Goal: Transaction & Acquisition: Purchase product/service

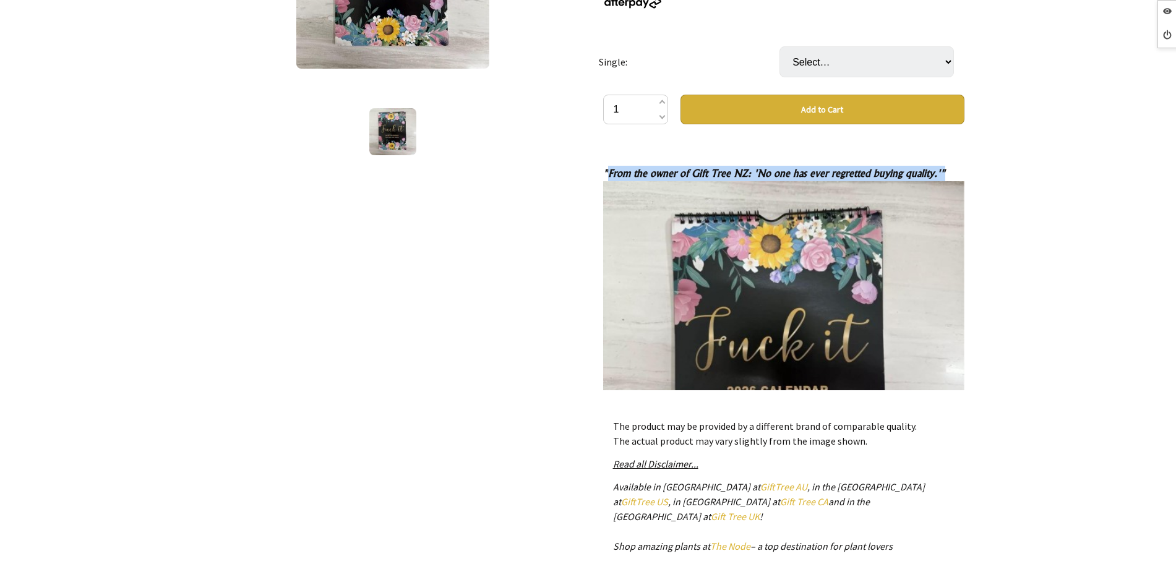
drag, startPoint x: 609, startPoint y: 170, endPoint x: 661, endPoint y: 210, distance: 65.3
click at [663, 213] on em ""From the owner of Gift Tree NZ: 'No one has ever regretted buying quality.'"" at bounding box center [783, 356] width 361 height 378
click at [604, 170] on em ""From the owner of Gift Tree NZ: 'No one has ever regretted buying quality.'"" at bounding box center [783, 356] width 361 height 378
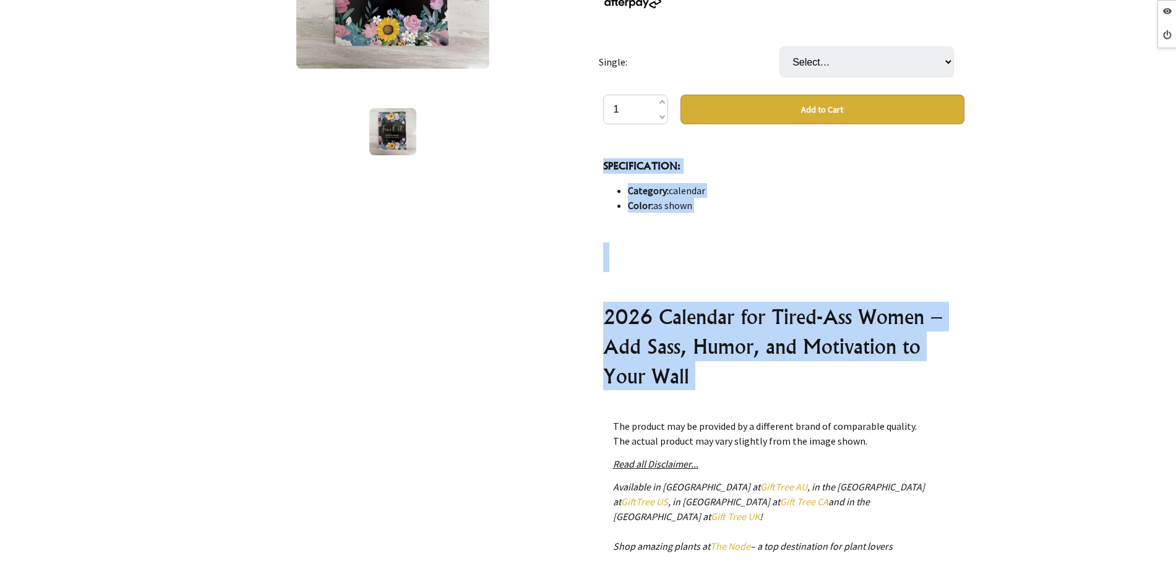
scroll to position [5180, 0]
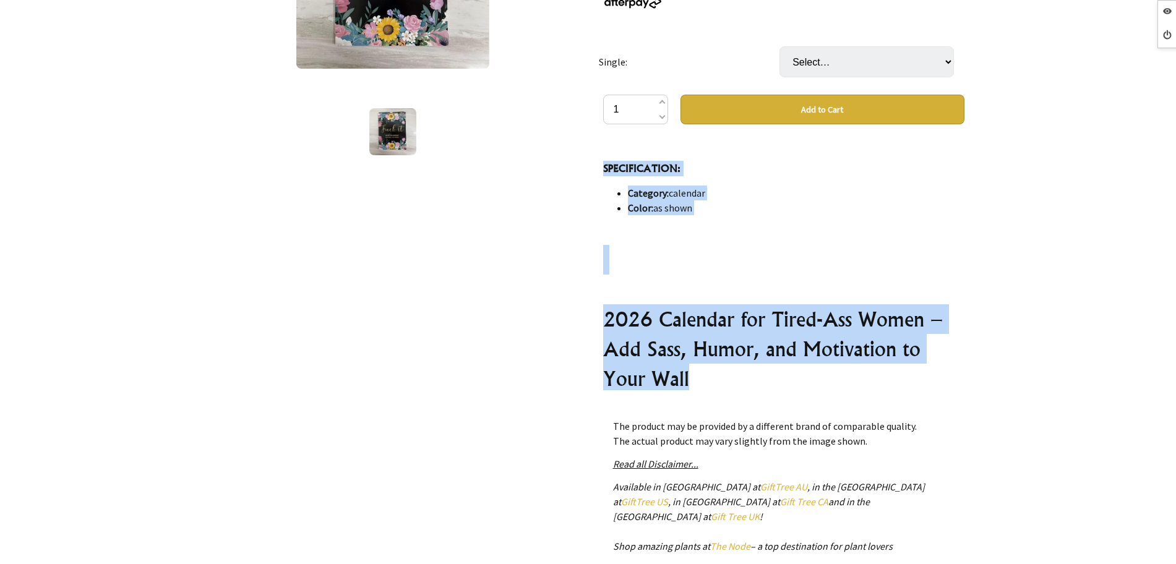
drag, startPoint x: 601, startPoint y: 172, endPoint x: 767, endPoint y: 283, distance: 200.2
click at [767, 283] on div "The Original 2026 Calendar for Tired-Ass Women,Fuck It Gift Tree $9.99 NZD or 4…" at bounding box center [783, 251] width 381 height 818
copy div ""From the owner of Gift Tree NZ: 'No one has ever regretted buying quality.'" W…"
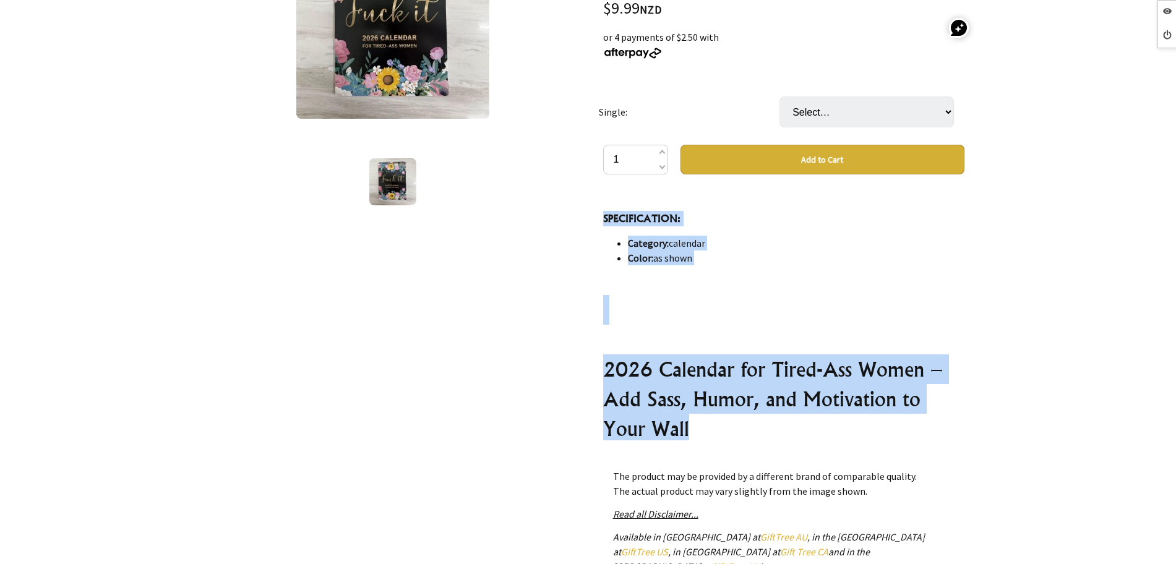
scroll to position [155, 0]
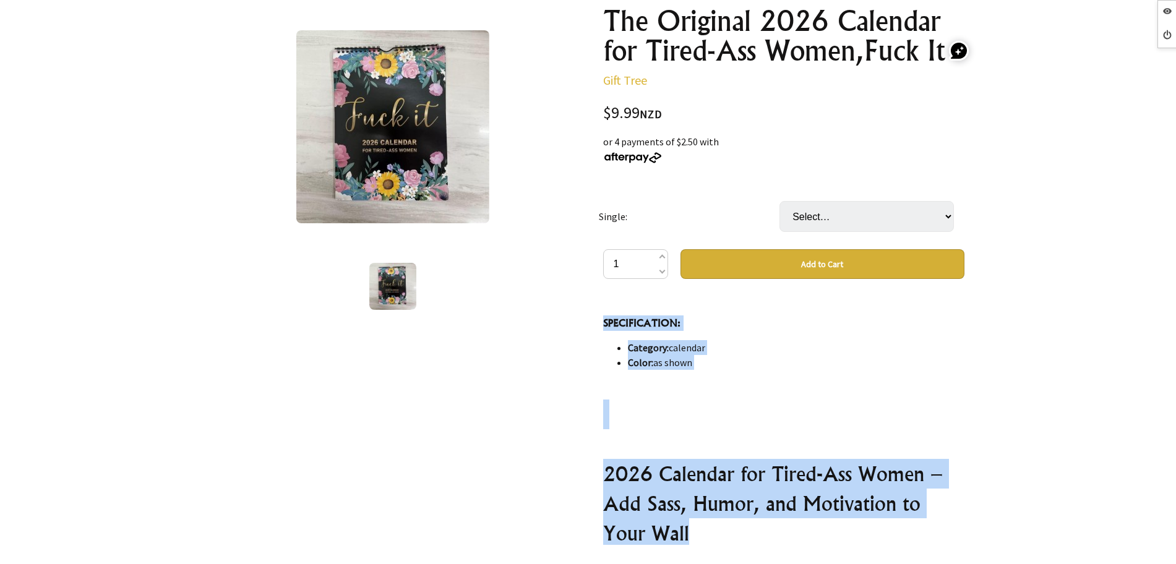
click at [614, 459] on h2 "2026 Calendar for Tired-Ass Women – Add Sass, Humor, and Motivation to Your Wall" at bounding box center [783, 503] width 361 height 89
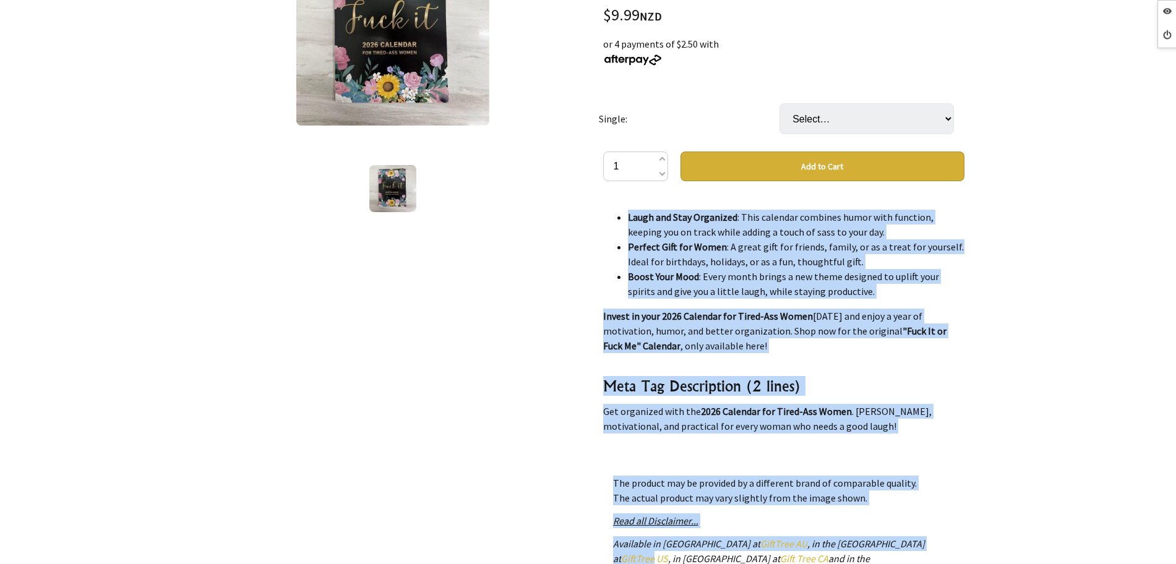
scroll to position [309, 0]
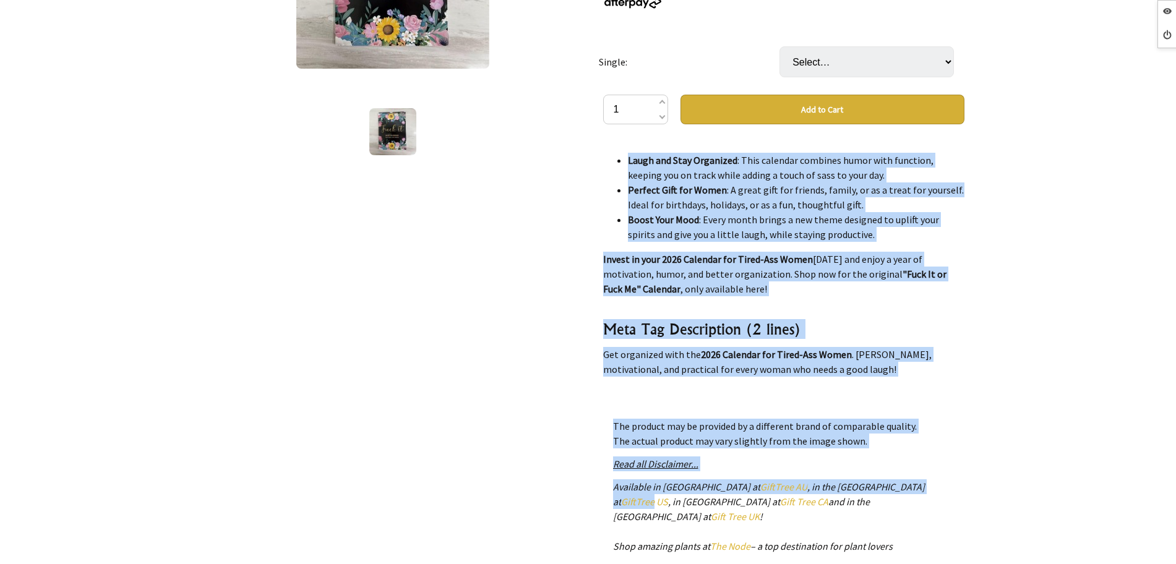
drag, startPoint x: 604, startPoint y: 327, endPoint x: 918, endPoint y: 373, distance: 318.2
click at [918, 373] on div ""From the owner of Gift Tree NZ: 'No one has ever regretted buying quality.'" W…" at bounding box center [783, 266] width 361 height 247
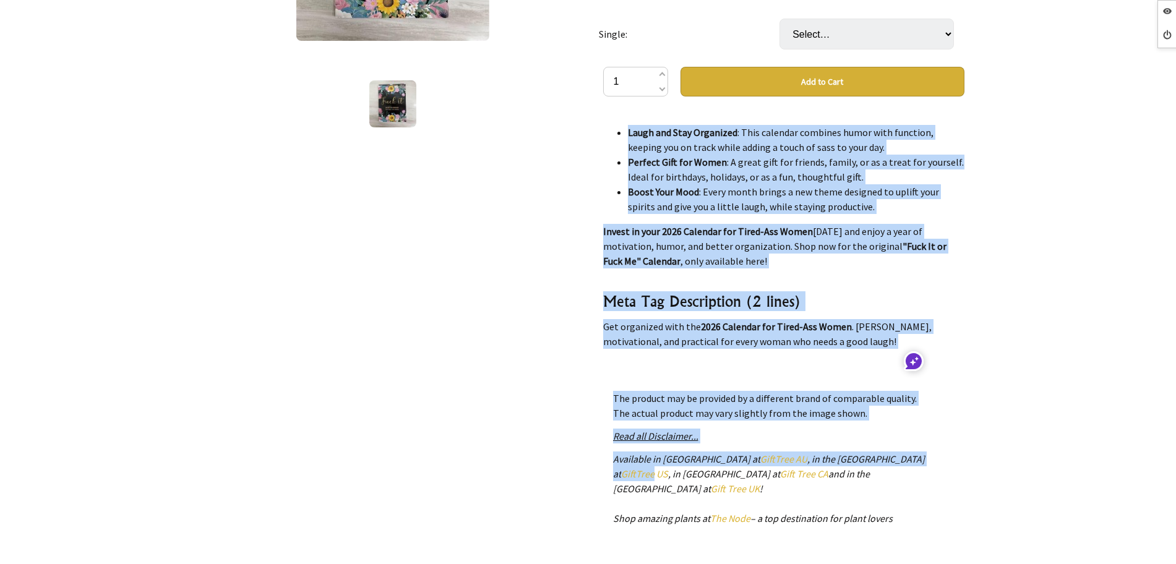
scroll to position [0, 0]
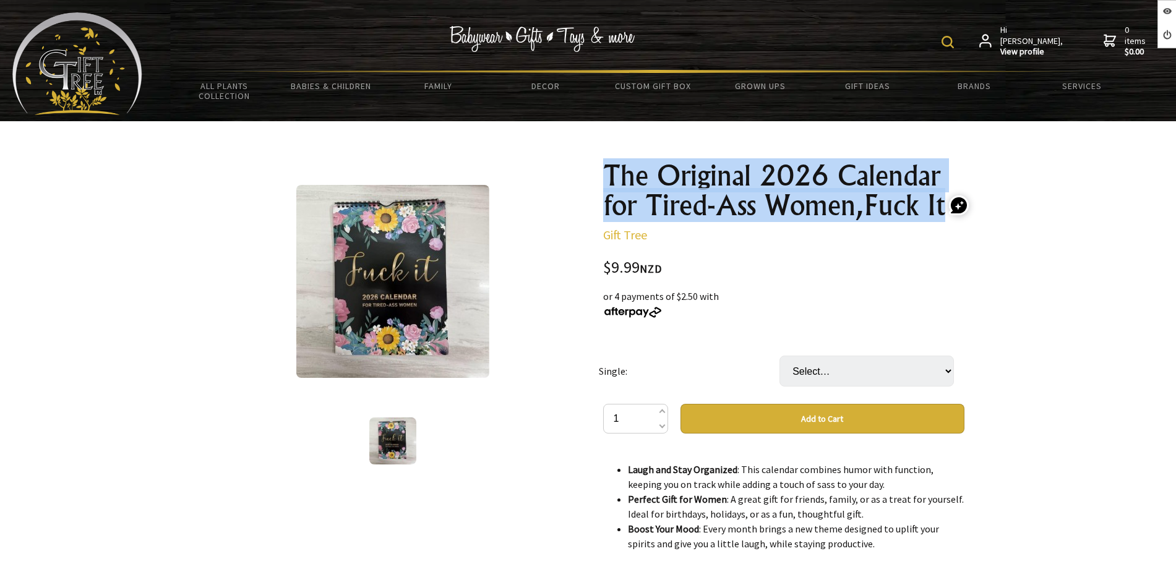
drag, startPoint x: 726, startPoint y: 221, endPoint x: 893, endPoint y: 206, distance: 167.7
click at [938, 215] on div "The Original 2026 Calendar for Tired-Ass Women,Fuck It Gift Tree $9.99 NZD or 4…" at bounding box center [783, 560] width 381 height 818
click at [931, 209] on h1 "The Original 2026 Calendar for Tired-Ass Women,Fuck It" at bounding box center [783, 190] width 361 height 59
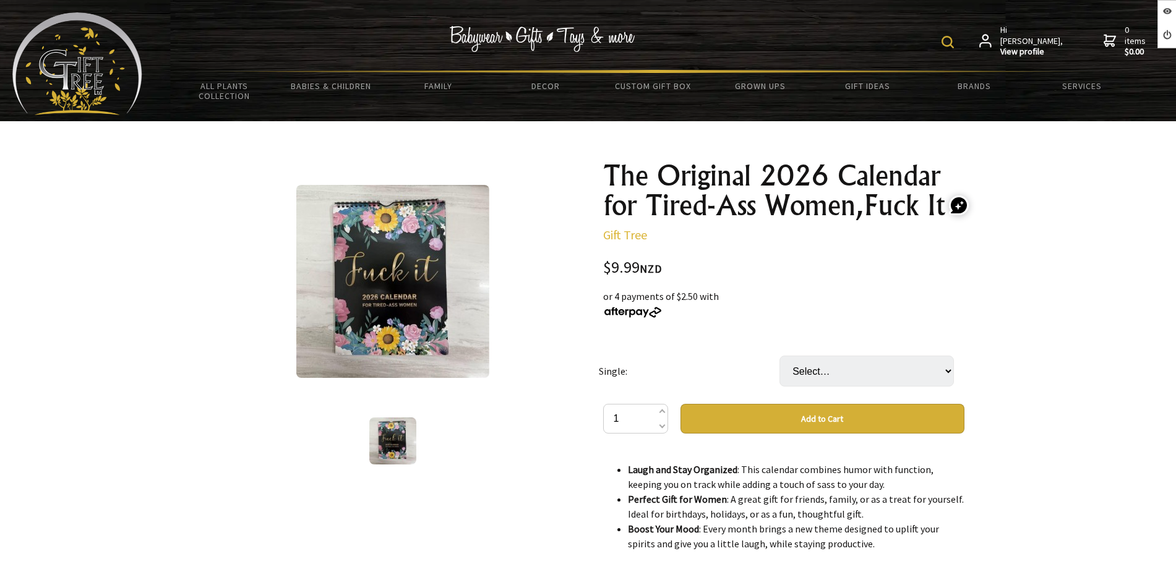
drag, startPoint x: 949, startPoint y: 208, endPoint x: 691, endPoint y: 193, distance: 258.3
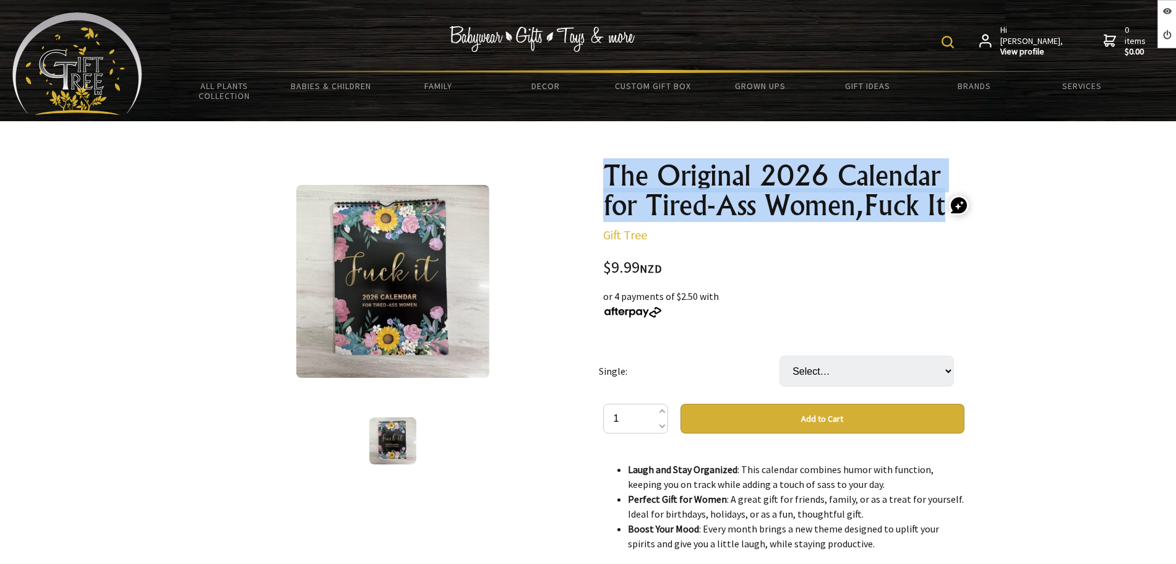
drag, startPoint x: 604, startPoint y: 166, endPoint x: 941, endPoint y: 215, distance: 340.5
click at [941, 215] on h1 "The Original 2026 Calendar for Tired-Ass Women,Fuck It" at bounding box center [783, 190] width 361 height 59
copy h1 "The Original 2026 Calendar for Tired-Ass Women,Fuck It"
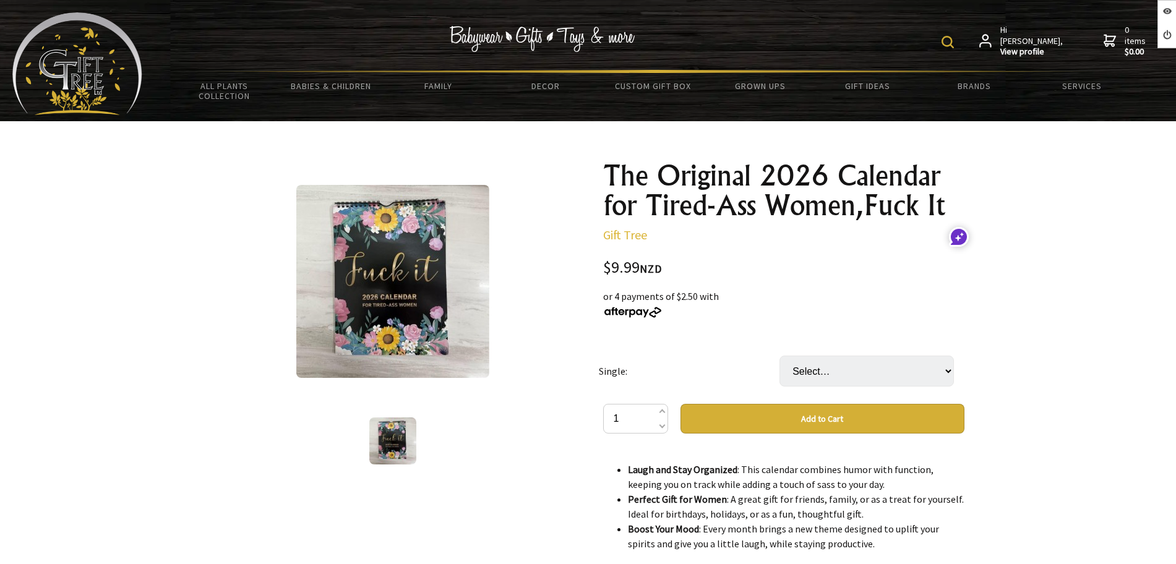
click at [579, 316] on div "1 /1" at bounding box center [392, 560] width 381 height 818
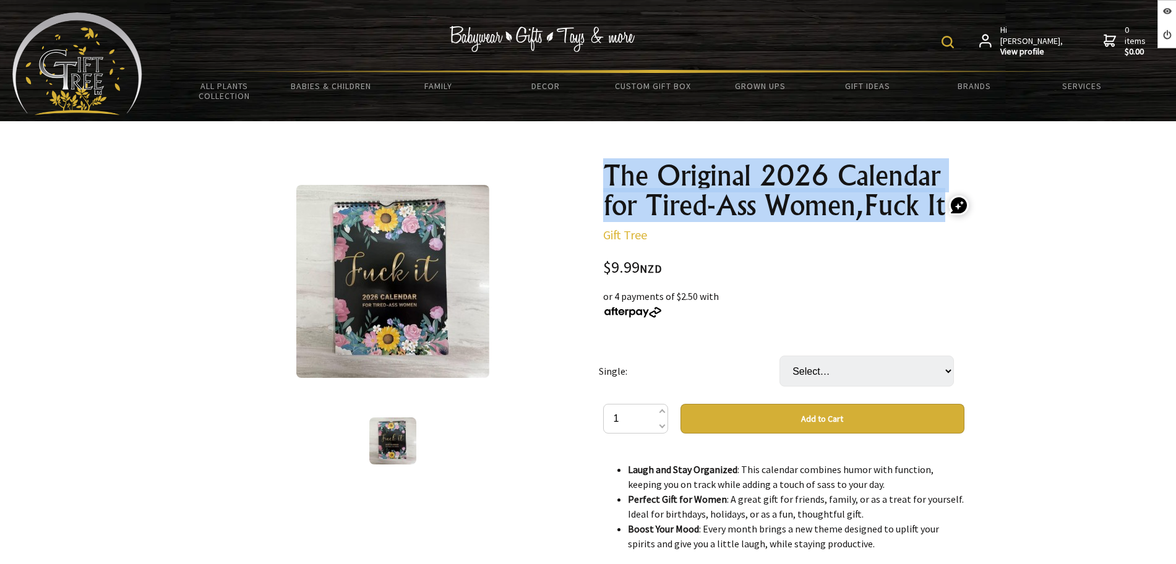
drag, startPoint x: 602, startPoint y: 158, endPoint x: 947, endPoint y: 207, distance: 348.5
click at [947, 207] on div "The Original 2026 Calendar for Tired-Ass Women,Fuck It Gift Tree $9.99 NZD or 4…" at bounding box center [783, 560] width 381 height 818
copy h1 "The Original 2026 Calendar for Tired-Ass Women,Fuck It"
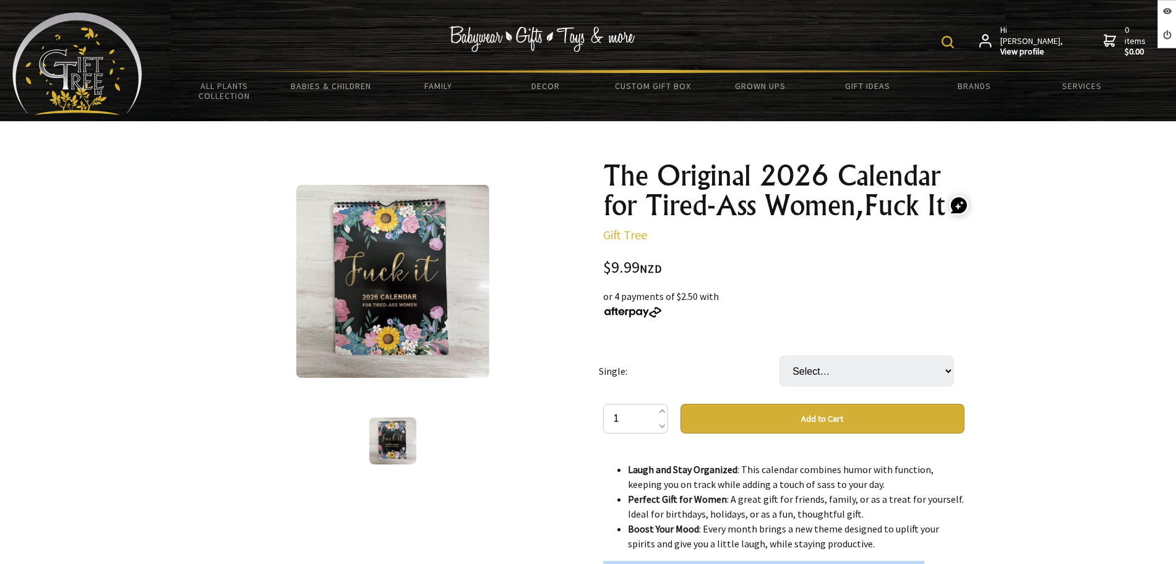
drag, startPoint x: 593, startPoint y: 462, endPoint x: 677, endPoint y: 494, distance: 89.8
click at [682, 502] on div "The Original 2026 Calendar for Tired-Ass Women,Fuck It Gift Tree $9.99 NZD or 4…" at bounding box center [783, 560] width 381 height 818
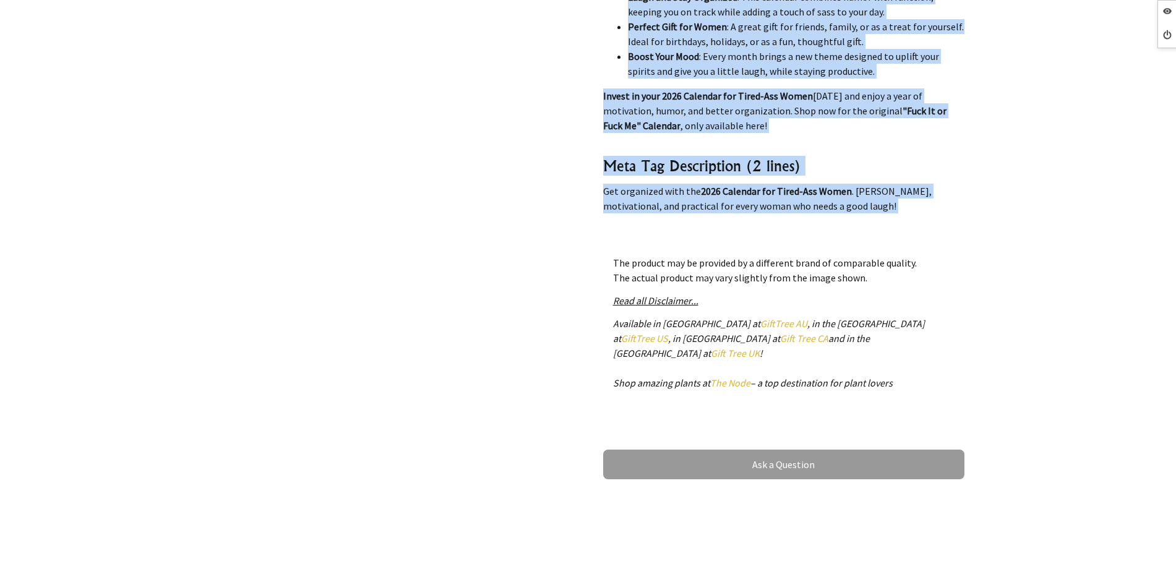
scroll to position [472, 0]
drag, startPoint x: 597, startPoint y: 482, endPoint x: 904, endPoint y: 212, distance: 408.8
click at [904, 212] on div "The Original 2026 Calendar for Tired-Ass Women,Fuck It Gift Tree $9.99 NZD or 4…" at bounding box center [783, 88] width 381 height 818
copy div ""From the owner of Gift Tree NZ: 'No one has ever regretted buying quality.'" W…"
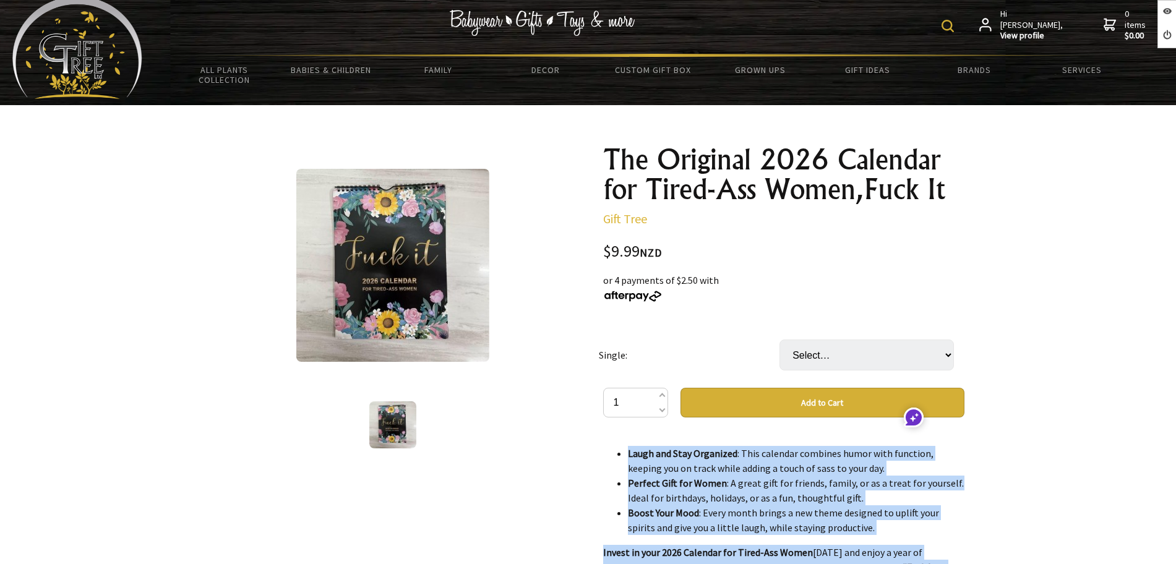
scroll to position [8, 0]
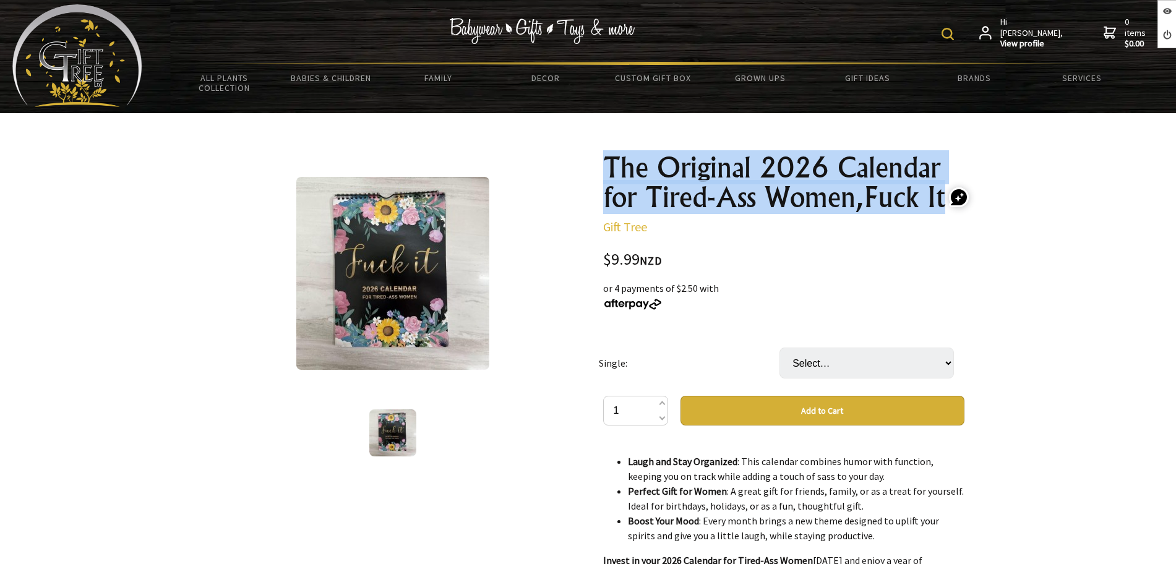
drag, startPoint x: 853, startPoint y: 209, endPoint x: 855, endPoint y: 195, distance: 13.8
click at [939, 203] on div "The Original 2026 Calendar for Tired-Ass Women,Fuck It Gift Tree $9.99 NZD or 4…" at bounding box center [783, 552] width 381 height 818
copy h1 "The Original 2026 Calendar for Tired-Ass Women,Fuck It"
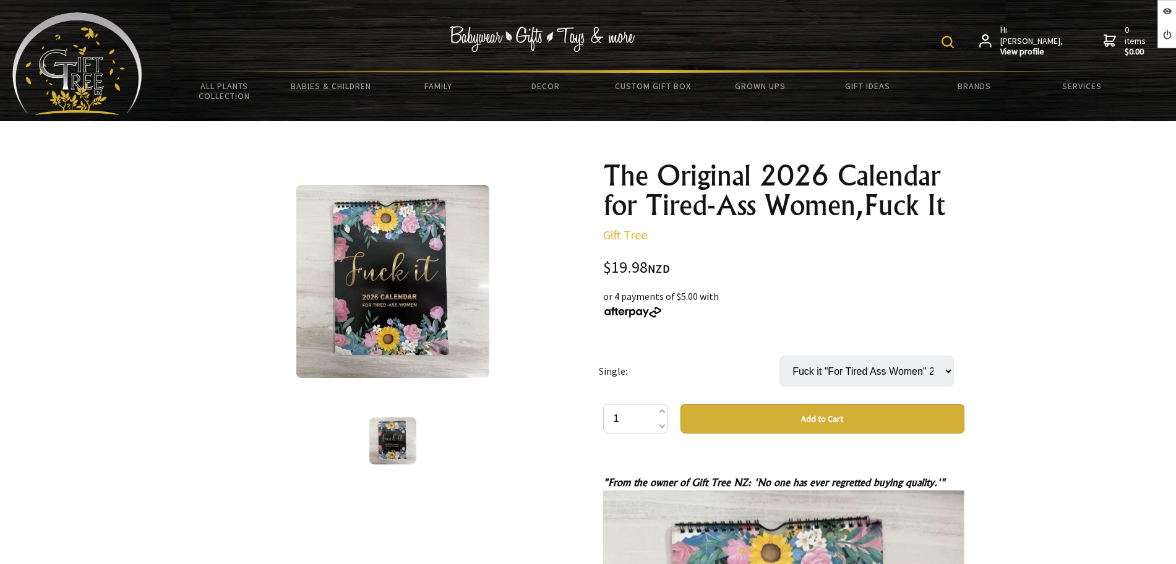
click at [874, 359] on select "Select… Fuck it "For Tired Ass Women" 2025 Fuck me "It's time to get Fit and Sh…" at bounding box center [866, 371] width 174 height 31
select select "Fuck me "It's time to get Fit and Shit (Fitness and Weight Loss) 2025"
click at [779, 356] on select "Select… Fuck it "For Tired Ass Women" 2025 Fuck me "It's time to get Fit and Sh…" at bounding box center [866, 371] width 174 height 31
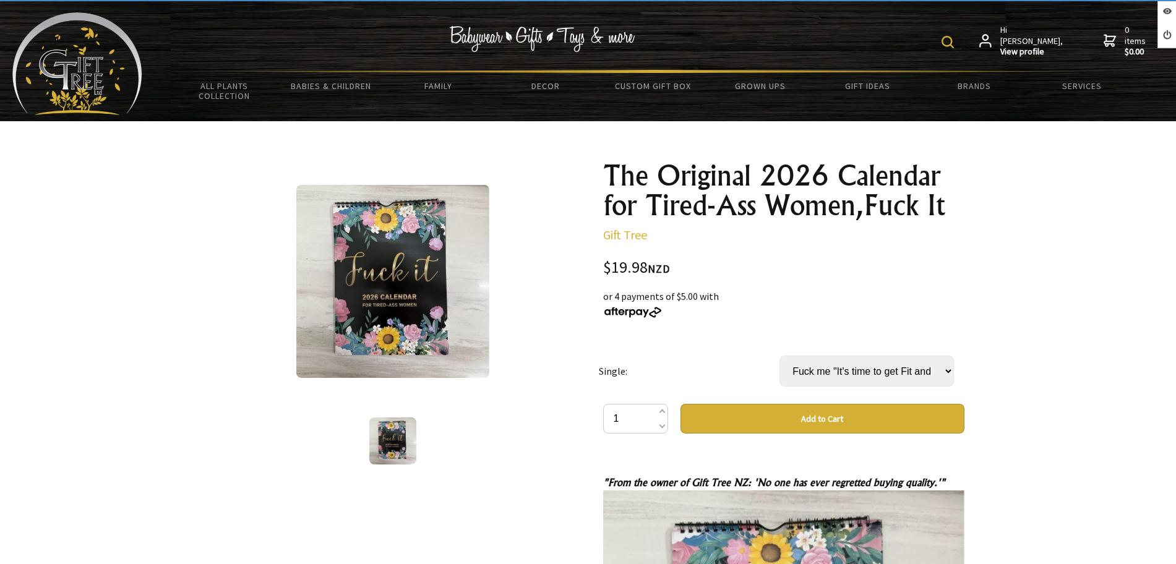
click at [865, 374] on select "Select… Fuck it "For Tired Ass Women" 2025 Fuck me "It's time to get Fit and Sh…" at bounding box center [866, 371] width 174 height 31
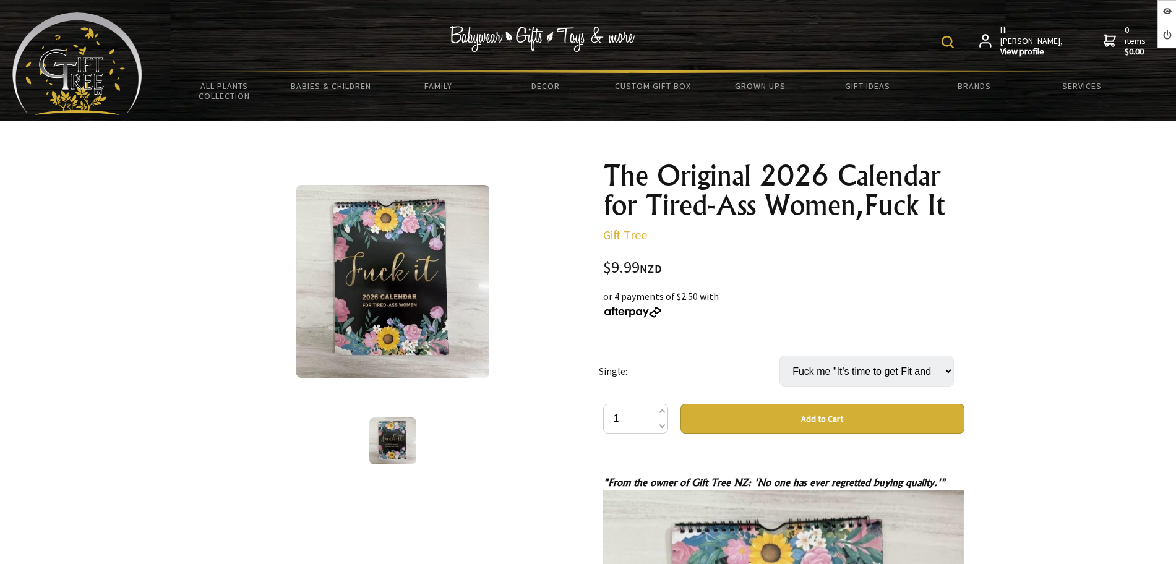
click at [869, 377] on select "Select… Fuck it "For Tired Ass Women" 2025 Fuck me "It's time to get Fit and Sh…" at bounding box center [866, 371] width 174 height 31
select select "Fuck it "For Tired Ass Women" 2026 Version"
click at [779, 356] on select "Select… Fuck it "For Tired Ass Women" 2025 Fuck me "It's time to get Fit and Sh…" at bounding box center [866, 371] width 174 height 31
click at [824, 374] on select "Select… Fuck it "For Tired Ass Women" 2025 Fuck me "It's time to get Fit and Sh…" at bounding box center [866, 371] width 174 height 31
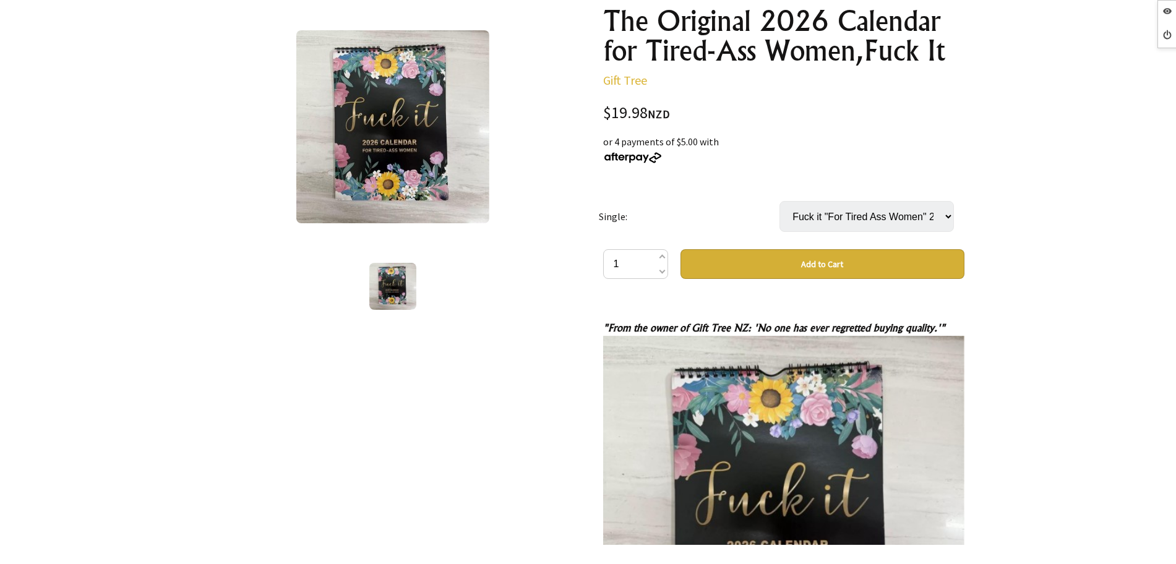
click at [407, 94] on img at bounding box center [392, 126] width 193 height 193
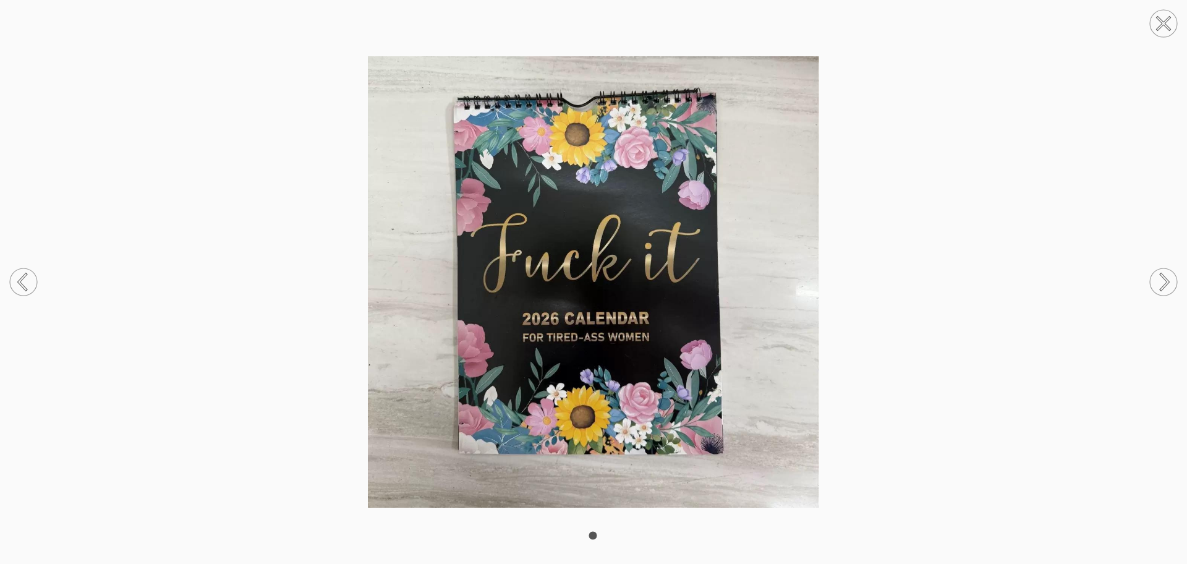
click at [1165, 27] on circle at bounding box center [1163, 23] width 27 height 27
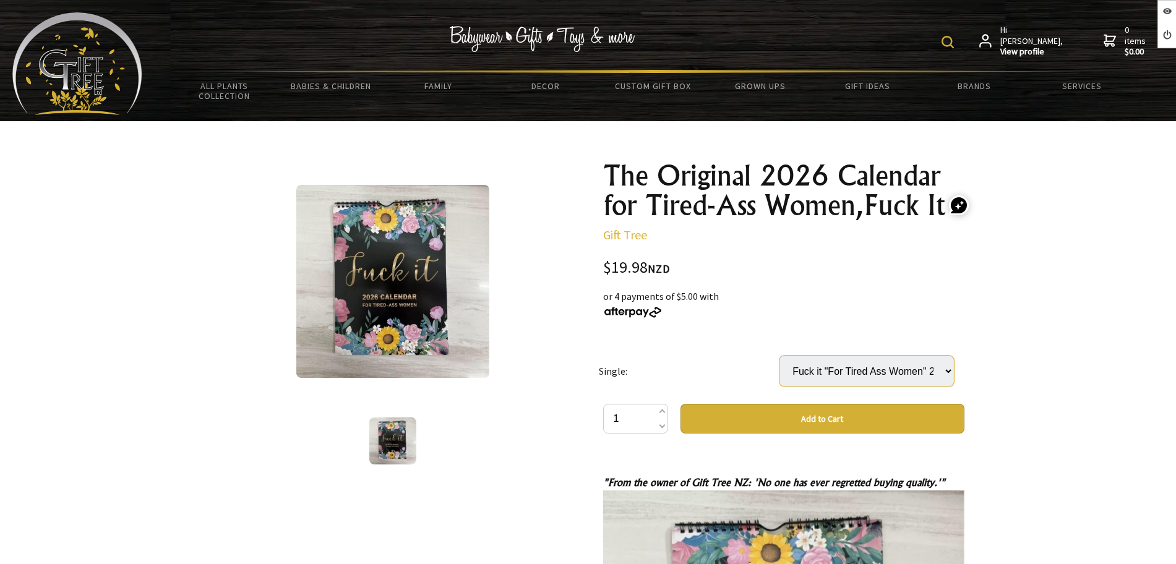
click at [829, 370] on select "Select… Fuck it "For Tired Ass Women" 2025 Fuck me "It's time to get Fit and Sh…" at bounding box center [866, 371] width 174 height 31
click at [779, 356] on select "Select… Fuck it "For Tired Ass Women" 2025 Fuck me "It's time to get Fit and Sh…" at bounding box center [866, 371] width 174 height 31
click at [870, 359] on select "Select… Fuck it "For Tired Ass Women" 2025 Fuck me "It's time to get Fit and Sh…" at bounding box center [866, 371] width 174 height 31
click at [779, 356] on select "Select… Fuck it "For Tired Ass Women" 2025 Fuck me "It's time to get Fit and Sh…" at bounding box center [866, 371] width 174 height 31
click at [865, 368] on select "Select… Fuck it "For Tired Ass Women" 2025 Fuck me "It's time to get Fit and Sh…" at bounding box center [866, 371] width 174 height 31
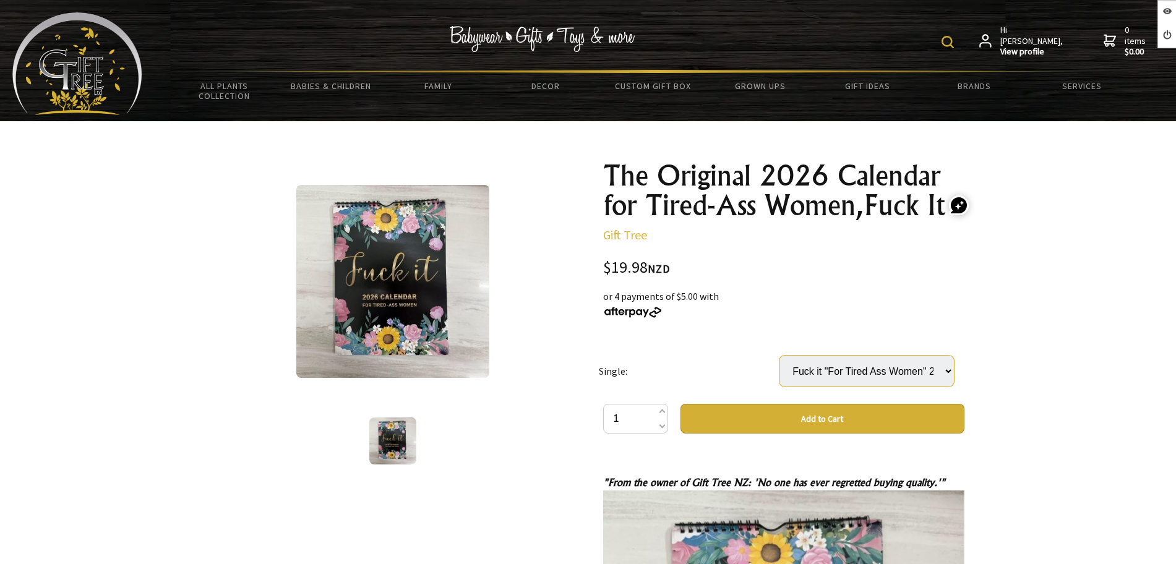
click at [779, 356] on select "Select… Fuck it "For Tired Ass Women" 2025 Fuck me "It's time to get Fit and Sh…" at bounding box center [866, 371] width 174 height 31
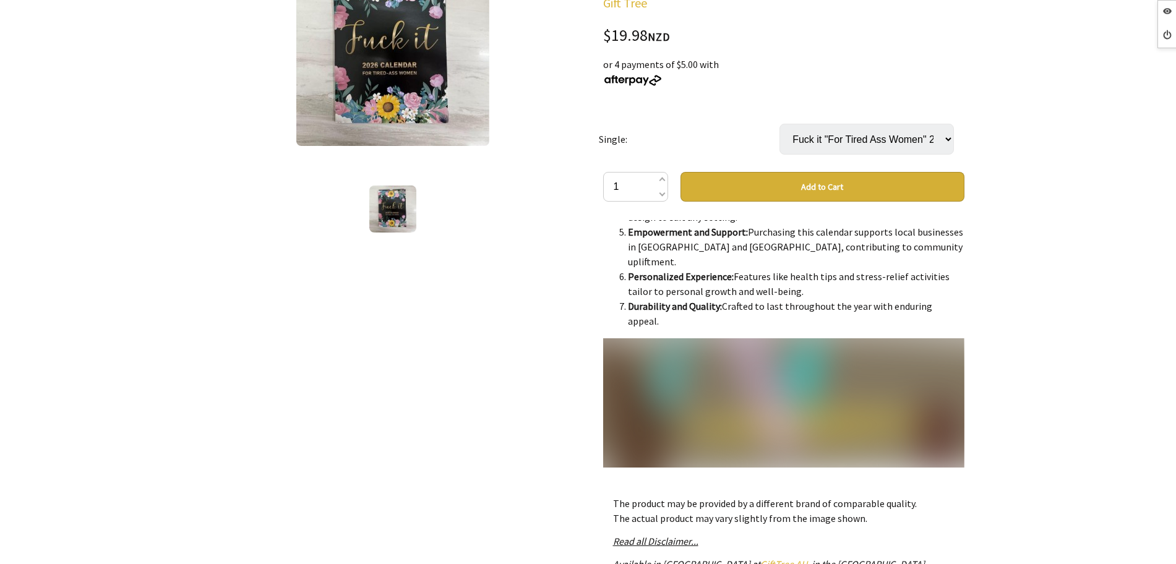
scroll to position [1623, 0]
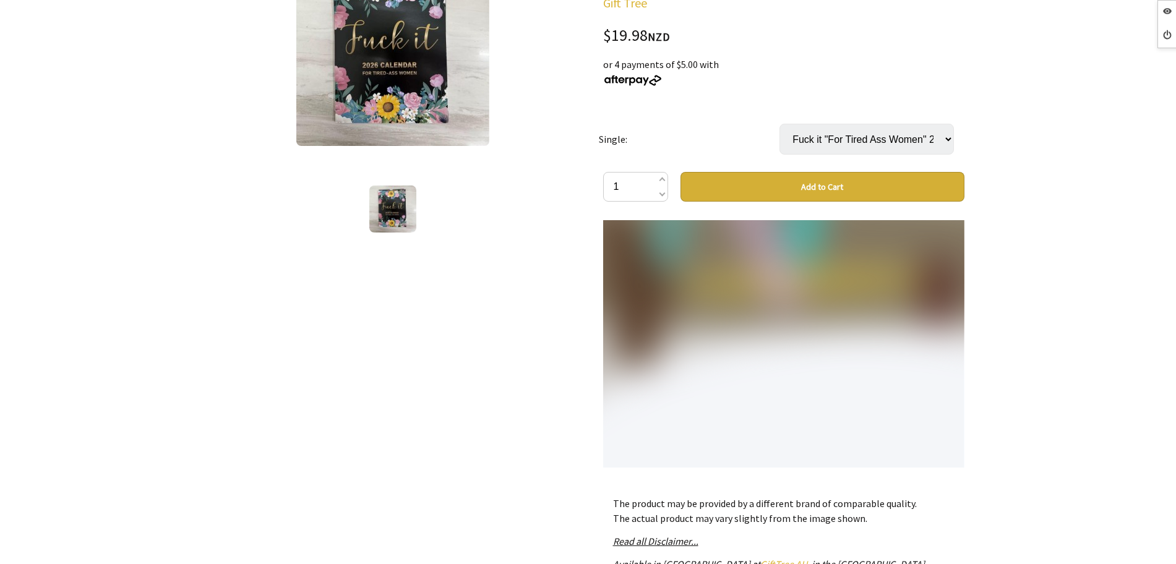
drag, startPoint x: 599, startPoint y: 243, endPoint x: 804, endPoint y: 396, distance: 255.8
click at [804, 397] on div "The Original 2026 Calendar for Tired-Ass Women,Fuck It Gift Tree $19.98 NZD or …" at bounding box center [783, 328] width 381 height 818
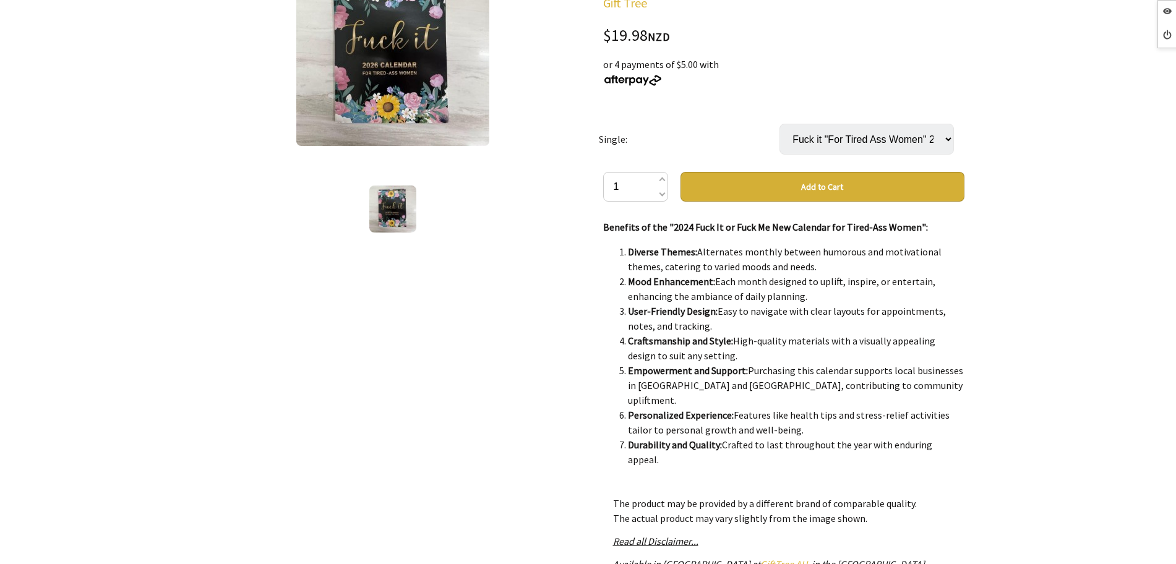
scroll to position [1314, 0]
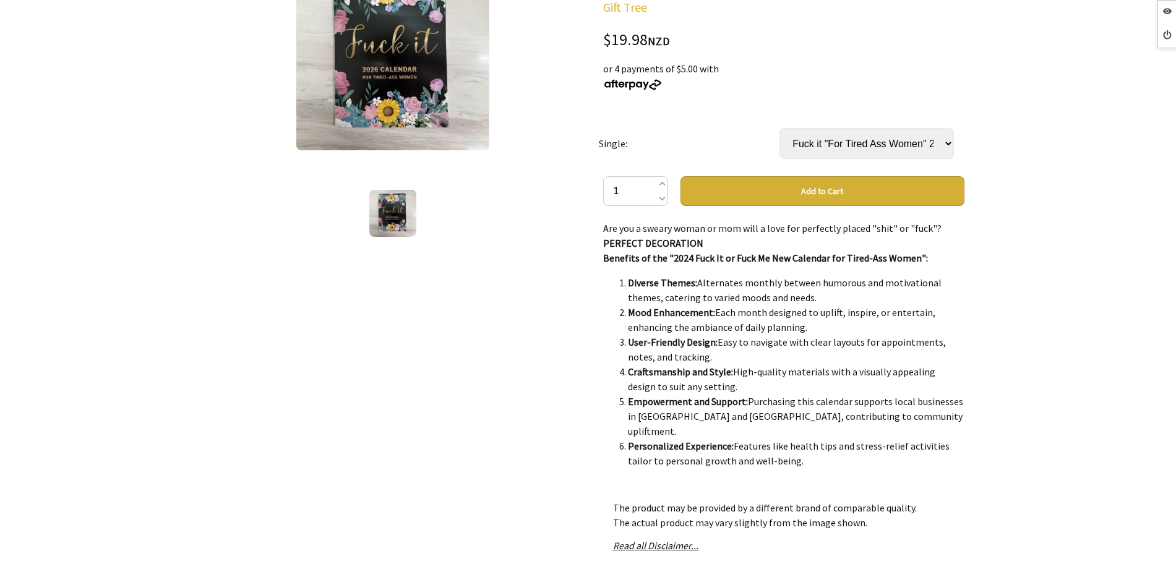
scroll to position [0, 0]
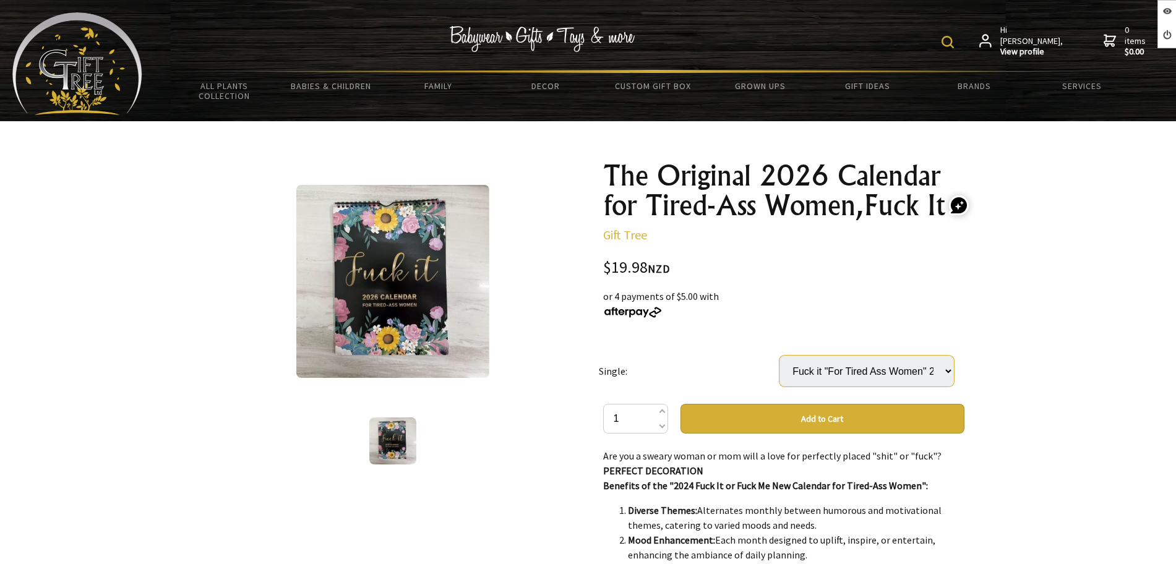
click at [830, 375] on select "Select… Fuck it "For Tired Ass Women" 2025 Fuck me "It's time to get Fit and Sh…" at bounding box center [866, 371] width 174 height 31
click at [385, 306] on img at bounding box center [392, 281] width 193 height 193
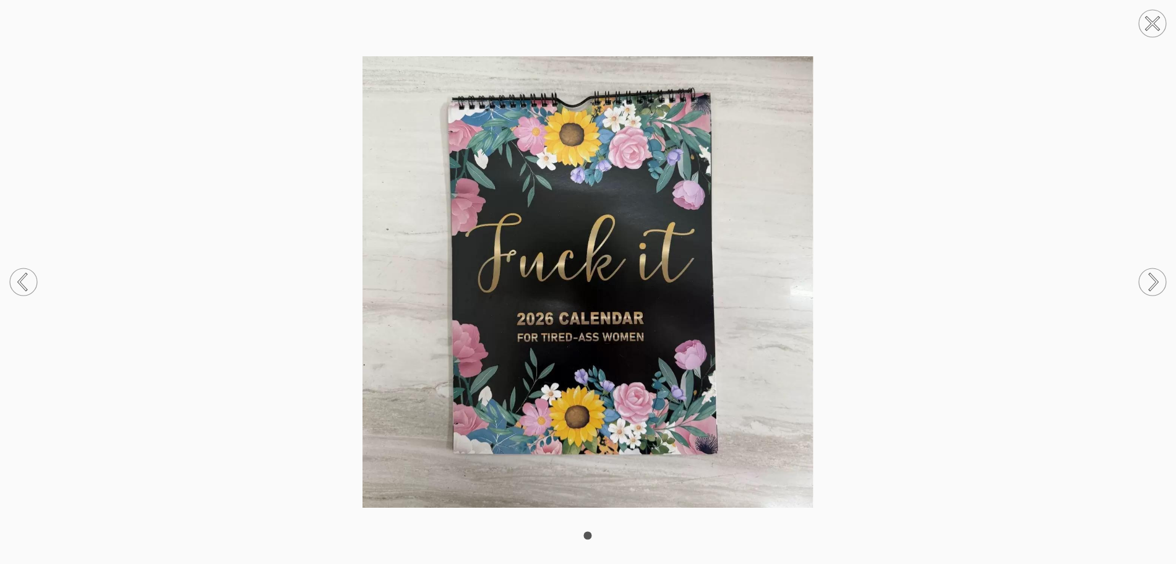
click at [1159, 28] on circle at bounding box center [1152, 23] width 27 height 27
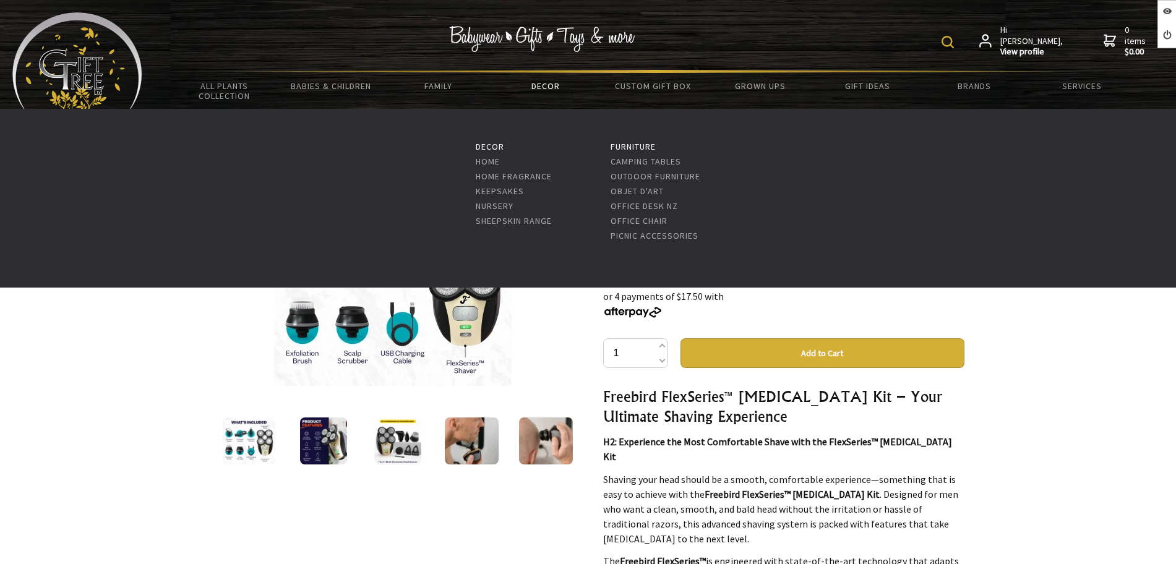
scroll to position [1933, 0]
